Goal: Communication & Community: Answer question/provide support

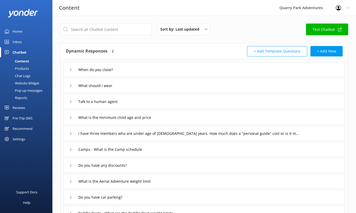
click at [13, 40] on div "Inbox" at bounding box center [17, 42] width 9 height 10
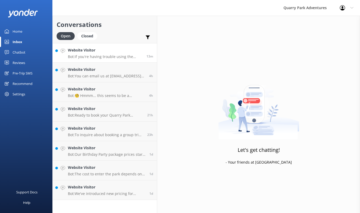
click at [121, 50] on h4 "Website Visitor" at bounding box center [105, 50] width 75 height 6
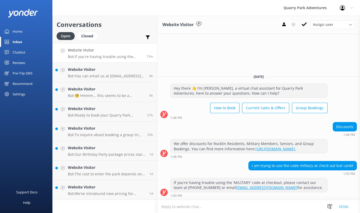
click at [205, 208] on textarea at bounding box center [258, 206] width 203 height 13
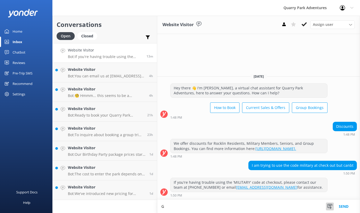
click at [331, 207] on icon at bounding box center [329, 206] width 5 height 5
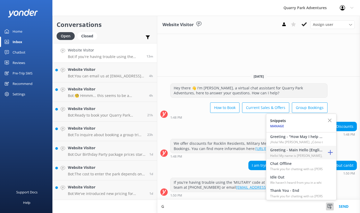
click at [295, 156] on p "Hello! My name is [PERSON_NAME], a member" at bounding box center [296, 155] width 52 height 5
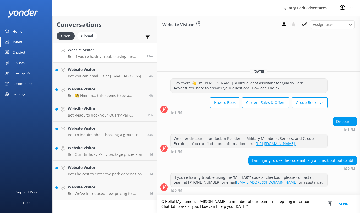
drag, startPoint x: 230, startPoint y: 208, endPoint x: 181, endPoint y: 208, distance: 49.5
click at [181, 208] on textarea "G Hello! My name is [PERSON_NAME], a member of our team. I'm stepping in for ou…" at bounding box center [258, 204] width 203 height 18
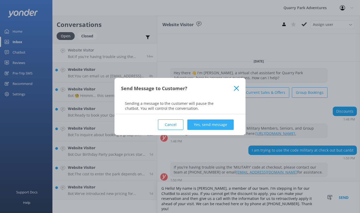
type textarea "G Hello! My name is [PERSON_NAME], a member of our team. I'm stepping in for ou…"
click at [218, 122] on button "Yes, send message" at bounding box center [210, 125] width 46 height 10
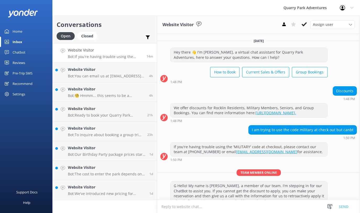
scroll to position [19, 0]
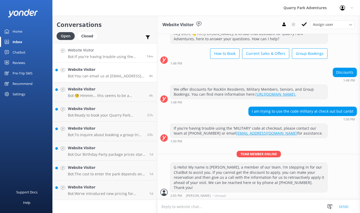
click at [106, 70] on h4 "Website Visitor" at bounding box center [106, 70] width 77 height 6
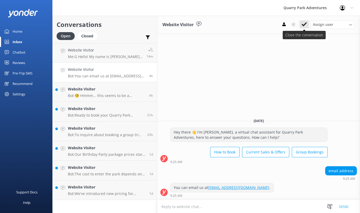
click at [304, 23] on icon at bounding box center [303, 24] width 5 height 5
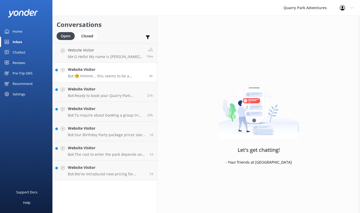
click at [114, 80] on link "Website Visitor Bot: 🧐 Hmmm... this seems to be a question better suited for on…" at bounding box center [105, 73] width 104 height 20
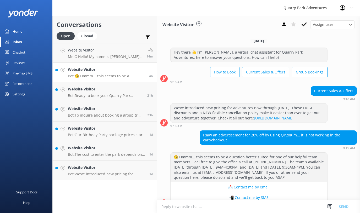
scroll to position [16, 0]
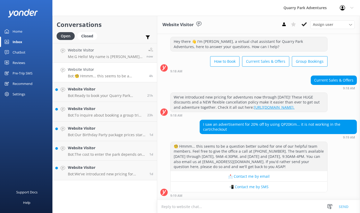
click at [234, 203] on textarea at bounding box center [258, 206] width 203 height 13
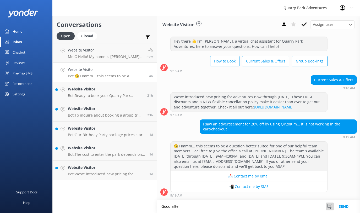
click at [329, 208] on icon at bounding box center [329, 206] width 5 height 5
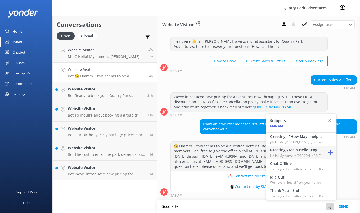
click at [295, 155] on p "Hello! My name is [PERSON_NAME], a member" at bounding box center [296, 155] width 52 height 5
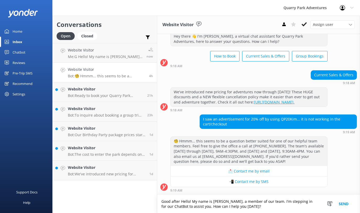
click at [181, 202] on textarea "Good after Hello! My name is [PERSON_NAME], a member of our team. I'm stepping …" at bounding box center [258, 204] width 203 height 18
drag, startPoint x: 181, startPoint y: 203, endPoint x: 157, endPoint y: 201, distance: 24.4
click at [157, 201] on textarea "Good after Hello! My name is [PERSON_NAME], a member of our team. I'm stepping …" at bounding box center [258, 204] width 203 height 18
click at [238, 208] on textarea "Hello! My name is [PERSON_NAME], a member of our team. I'm stepping in for our …" at bounding box center [258, 204] width 203 height 18
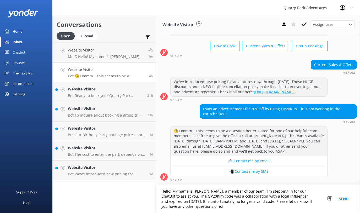
scroll to position [31, 0]
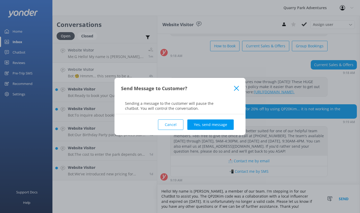
type textarea "Hello! My name is [PERSON_NAME], a member of our team. I'm stepping in for our …"
click at [217, 119] on div "Cancel Yes, send message" at bounding box center [180, 124] width 118 height 21
click at [217, 121] on button "Yes, send message" at bounding box center [210, 125] width 46 height 10
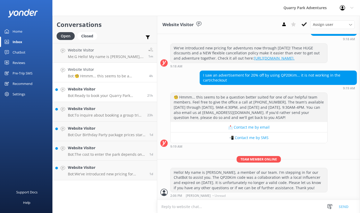
scroll to position [65, 0]
click at [115, 90] on h4 "Website Visitor" at bounding box center [105, 89] width 75 height 6
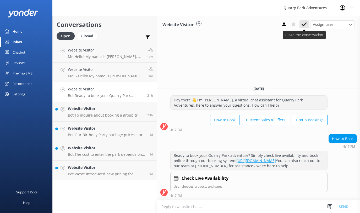
click at [304, 25] on use at bounding box center [303, 24] width 5 height 4
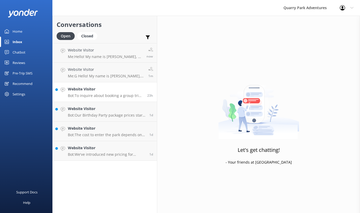
click at [117, 95] on p "Bot: To inquire about booking a group trip at [GEOGRAPHIC_DATA] Adventures, ple…" at bounding box center [105, 95] width 75 height 5
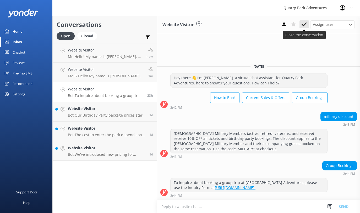
click at [303, 27] on icon at bounding box center [303, 24] width 5 height 5
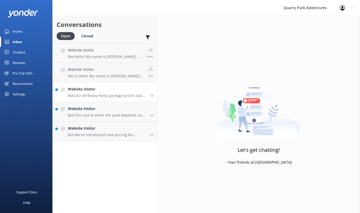
click at [104, 94] on p "Bot: Our Birthday Party package prices start at $279, with costs varying based …" at bounding box center [106, 95] width 77 height 5
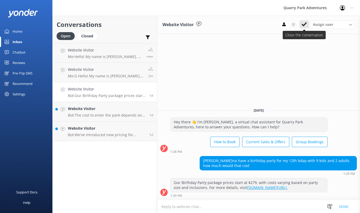
click at [307, 24] on button at bounding box center [303, 24] width 9 height 8
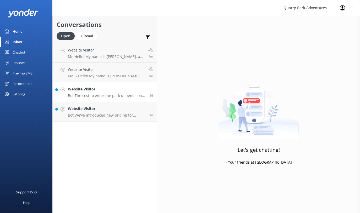
click at [112, 97] on p "Bot: The cost to enter the park depends on the type of ticket you choose. For d…" at bounding box center [106, 95] width 77 height 5
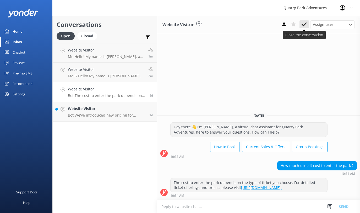
click at [306, 24] on icon at bounding box center [303, 24] width 5 height 5
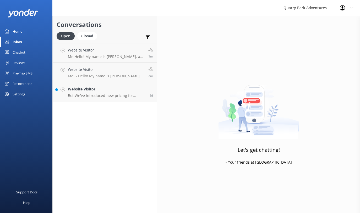
click at [115, 107] on div "Conversations Open Closed Important Assigned to me Unassigned SMS Website Visit…" at bounding box center [104, 115] width 105 height 198
click at [117, 96] on p "Bot: We've introduced new pricing for adventures now through [DATE], with huge …" at bounding box center [106, 95] width 77 height 5
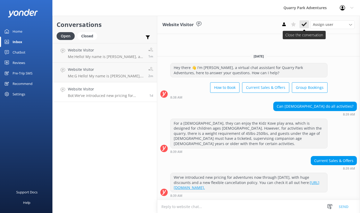
click at [304, 24] on use at bounding box center [303, 24] width 5 height 4
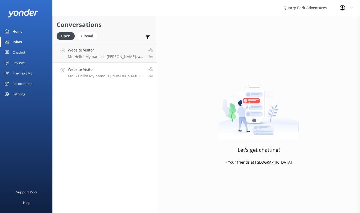
click at [99, 67] on h4 "Website Visitor" at bounding box center [106, 70] width 76 height 6
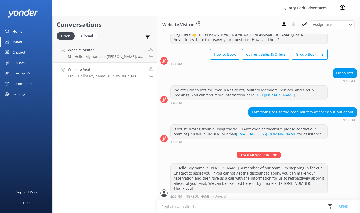
scroll to position [19, 0]
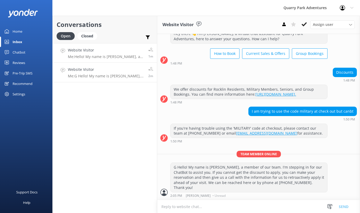
click at [100, 57] on p "Me: Hello! My name is [PERSON_NAME], a member of our team. I'm stepping in for …" at bounding box center [106, 56] width 76 height 5
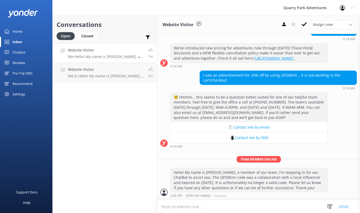
scroll to position [65, 0]
